Goal: Information Seeking & Learning: Learn about a topic

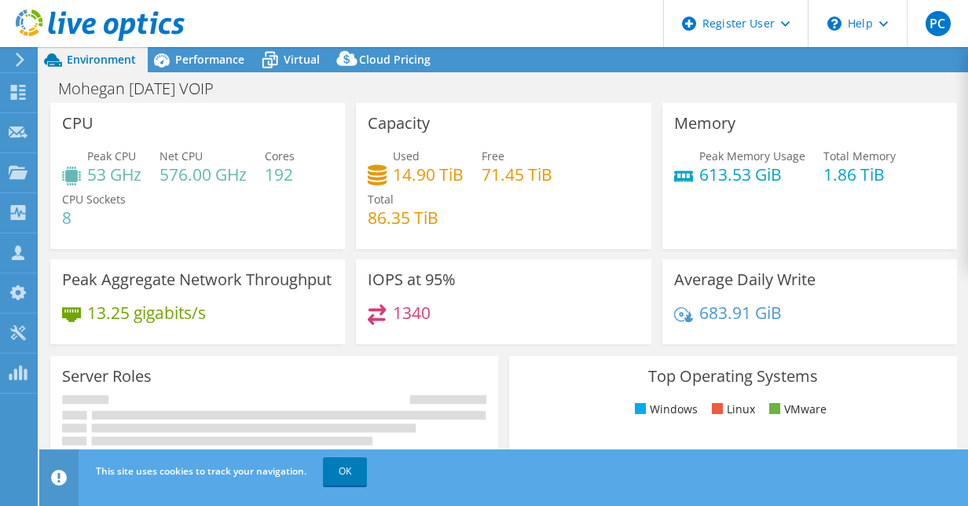
select select "USD"
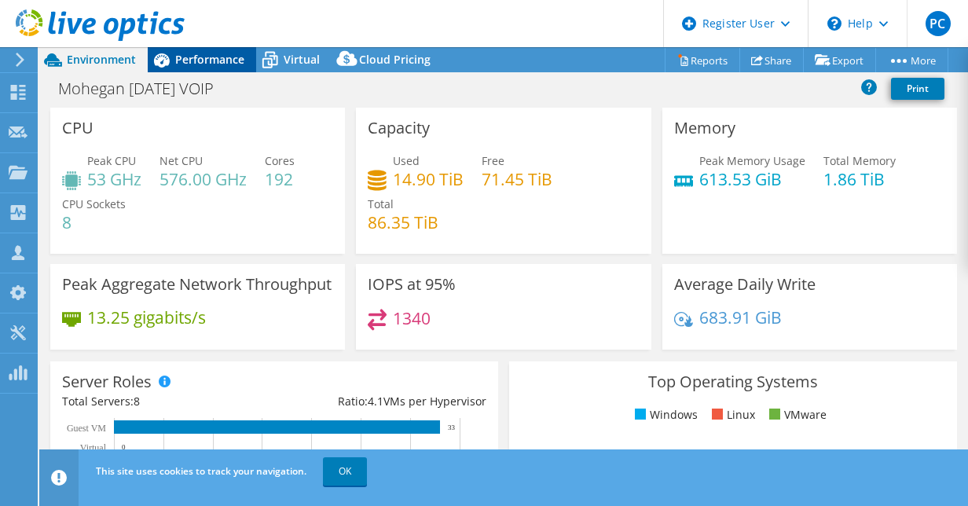
click at [210, 55] on span "Performance" at bounding box center [209, 59] width 69 height 15
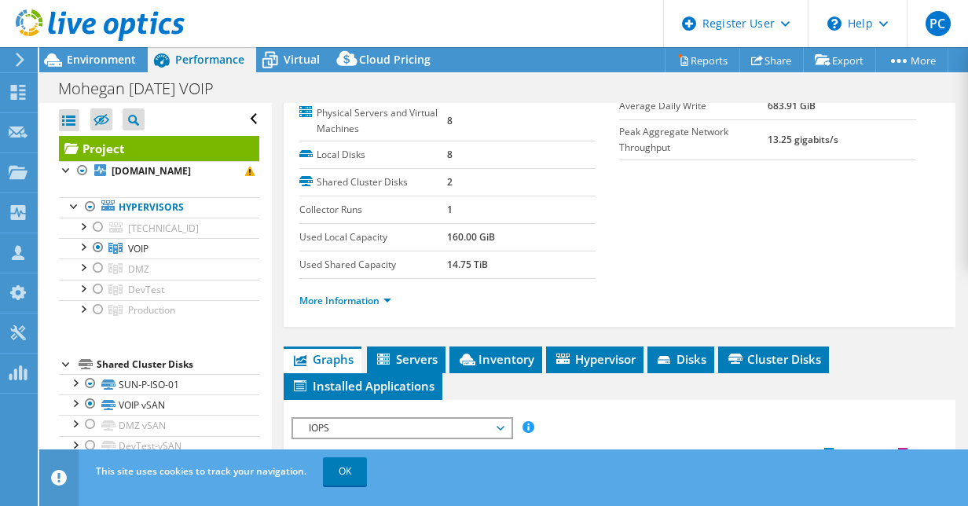
scroll to position [236, 0]
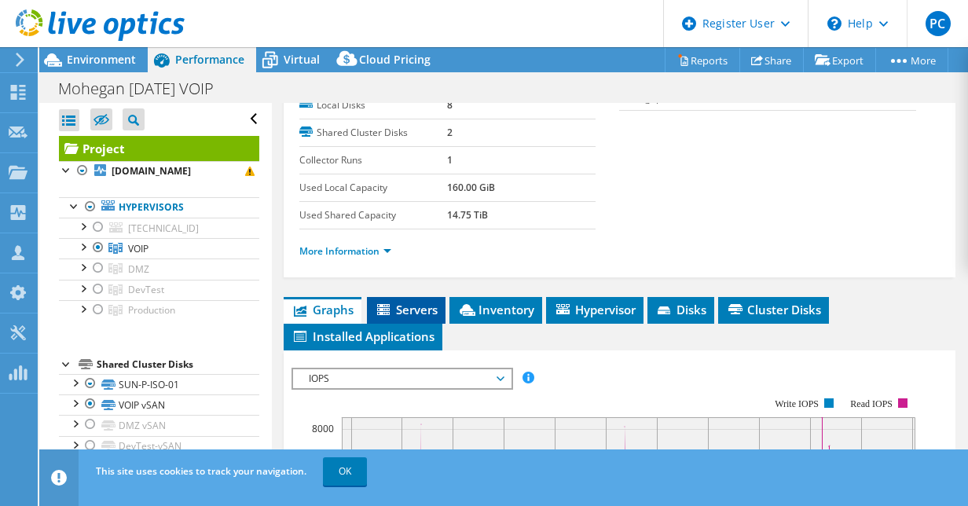
click at [424, 303] on span "Servers" at bounding box center [406, 310] width 63 height 16
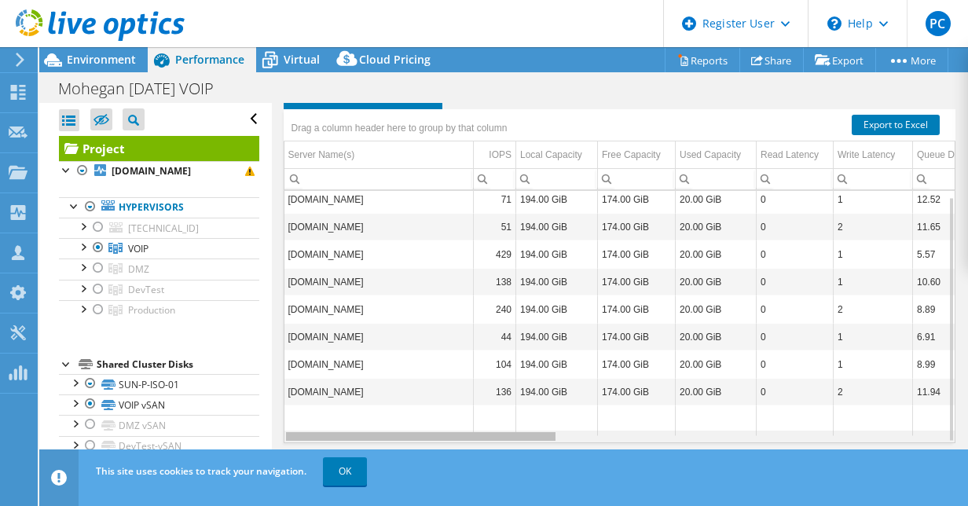
scroll to position [0, 61]
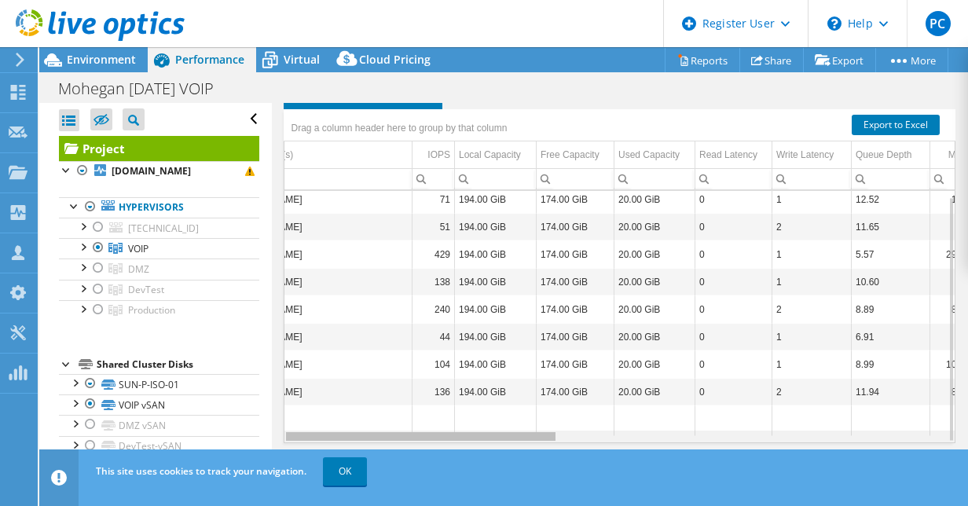
drag, startPoint x: 531, startPoint y: 437, endPoint x: 564, endPoint y: 430, distance: 33.8
click at [564, 430] on body "PC Dell User [PERSON_NAME] [PERSON_NAME][EMAIL_ADDRESS][DOMAIN_NAME] Dell My Pr…" at bounding box center [484, 253] width 968 height 506
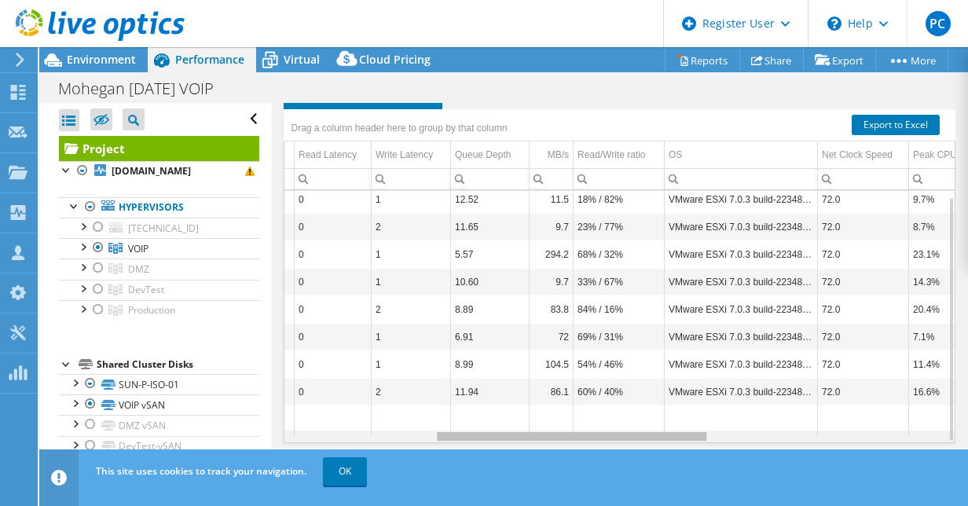
scroll to position [6, 358]
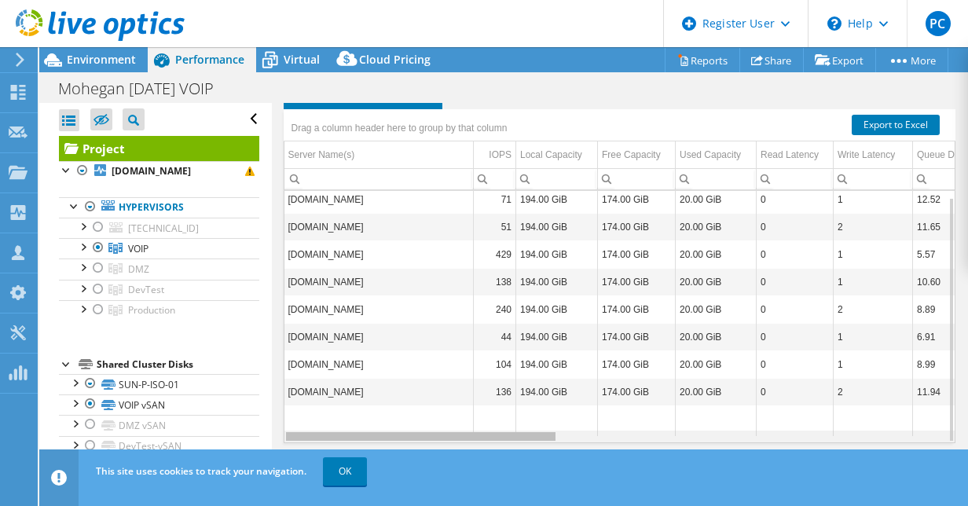
drag, startPoint x: 564, startPoint y: 430, endPoint x: 502, endPoint y: 469, distance: 72.8
click at [502, 469] on body "PC Dell User [PERSON_NAME] [PERSON_NAME][EMAIL_ADDRESS][DOMAIN_NAME] Dell My Pr…" at bounding box center [484, 253] width 968 height 506
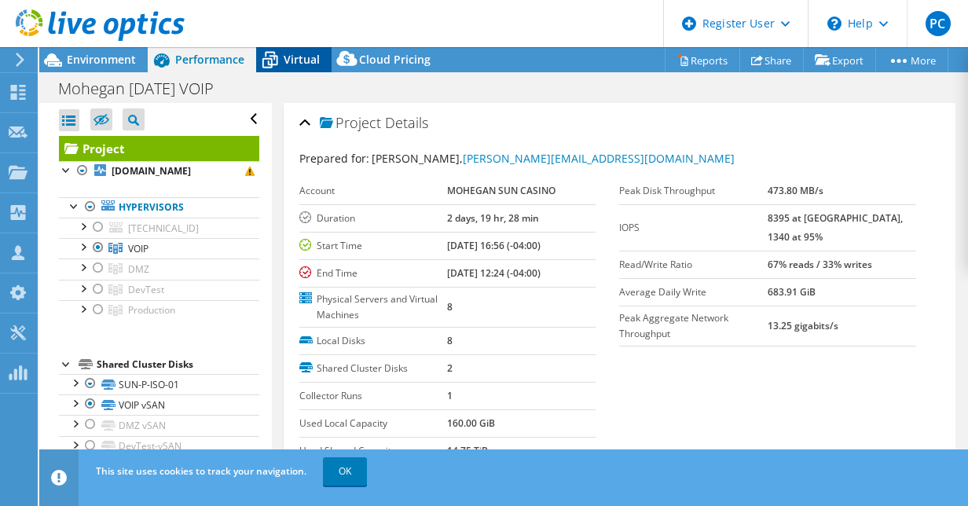
click at [289, 61] on span "Virtual" at bounding box center [302, 59] width 36 height 15
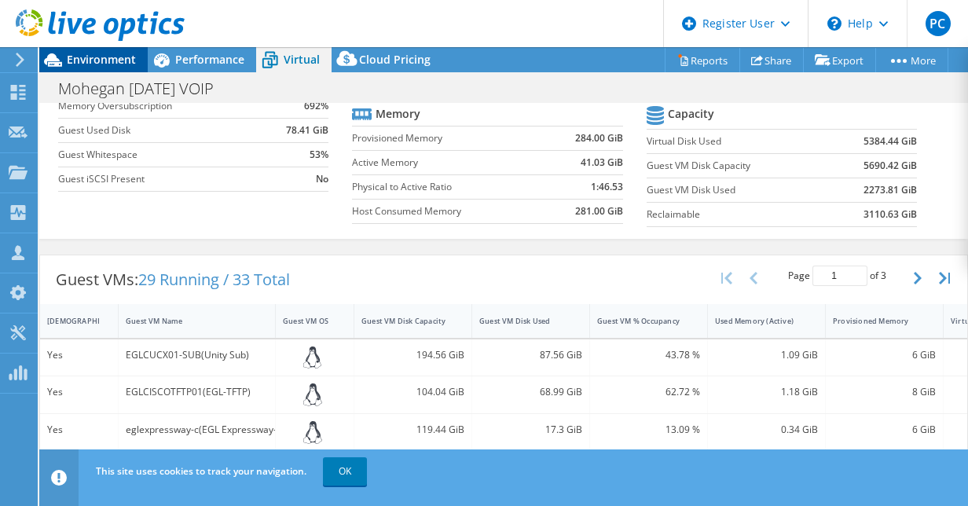
click at [109, 58] on span "Environment" at bounding box center [101, 59] width 69 height 15
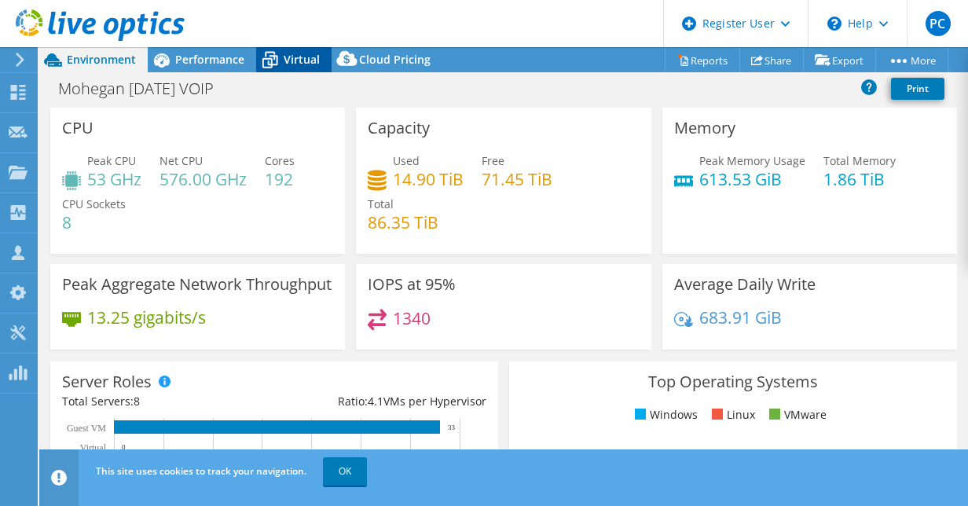
click at [279, 53] on icon at bounding box center [270, 60] width 28 height 28
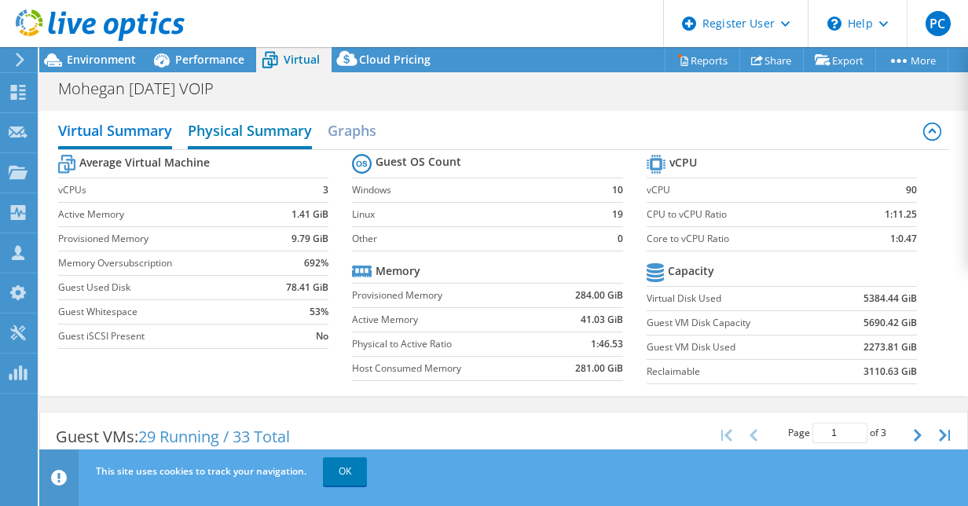
click at [246, 132] on h2 "Physical Summary" at bounding box center [250, 132] width 124 height 35
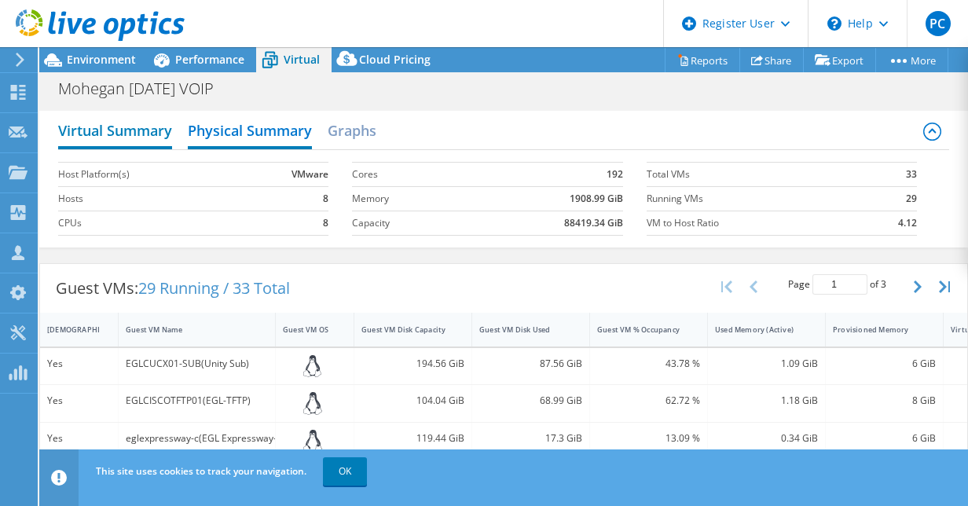
click at [138, 132] on h2 "Virtual Summary" at bounding box center [115, 132] width 114 height 35
